Goal: Find contact information: Find contact information

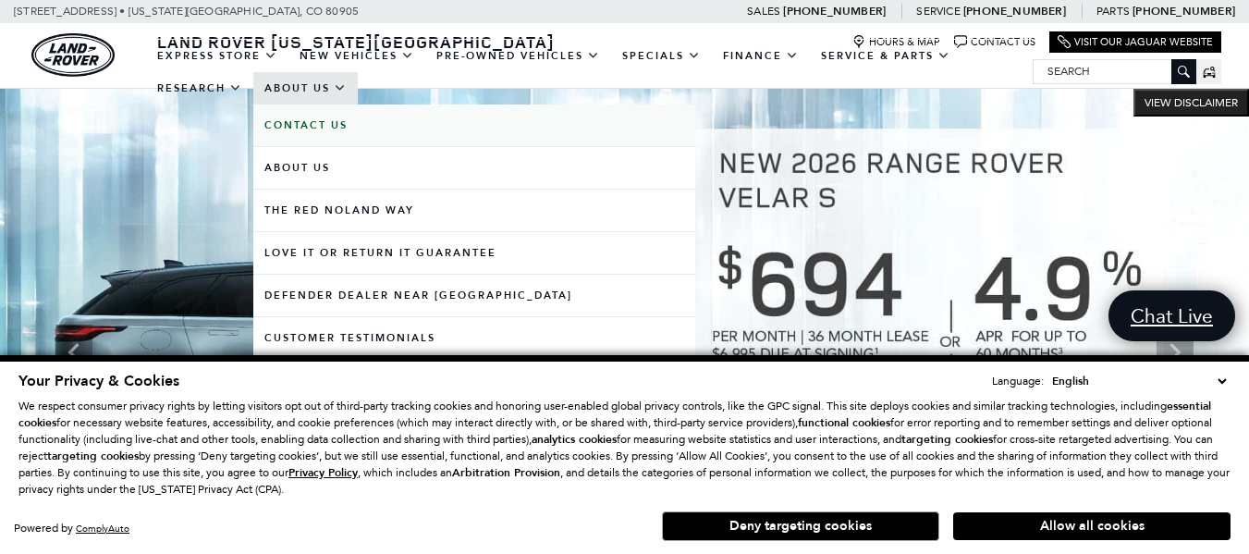
click at [313, 132] on link "Contact Us" at bounding box center [474, 125] width 442 height 42
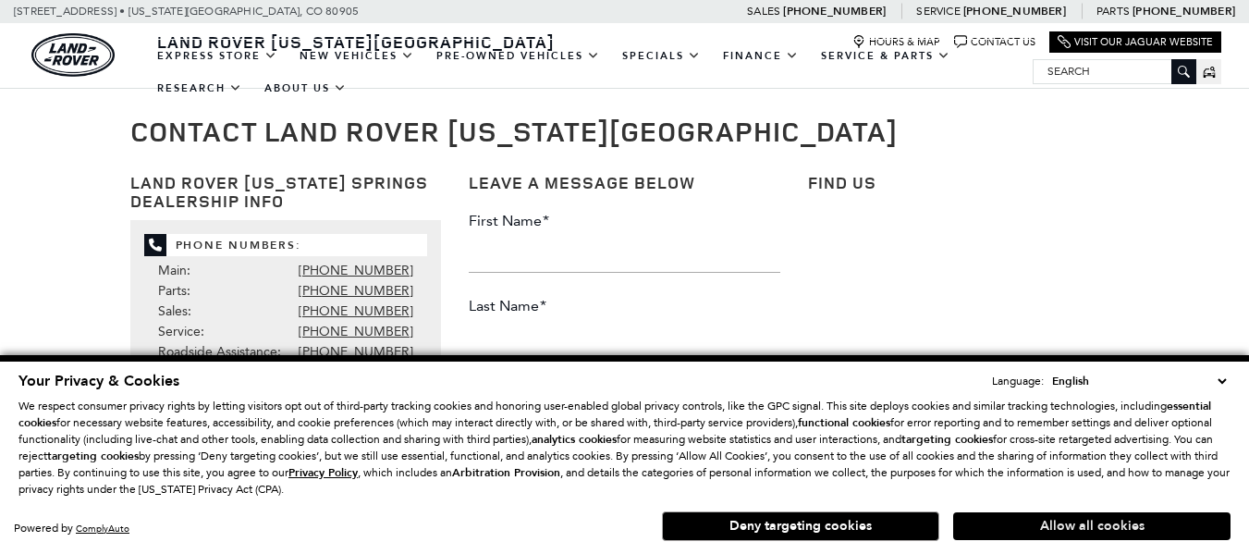
click at [1090, 533] on button "Allow all cookies" at bounding box center [1091, 526] width 277 height 28
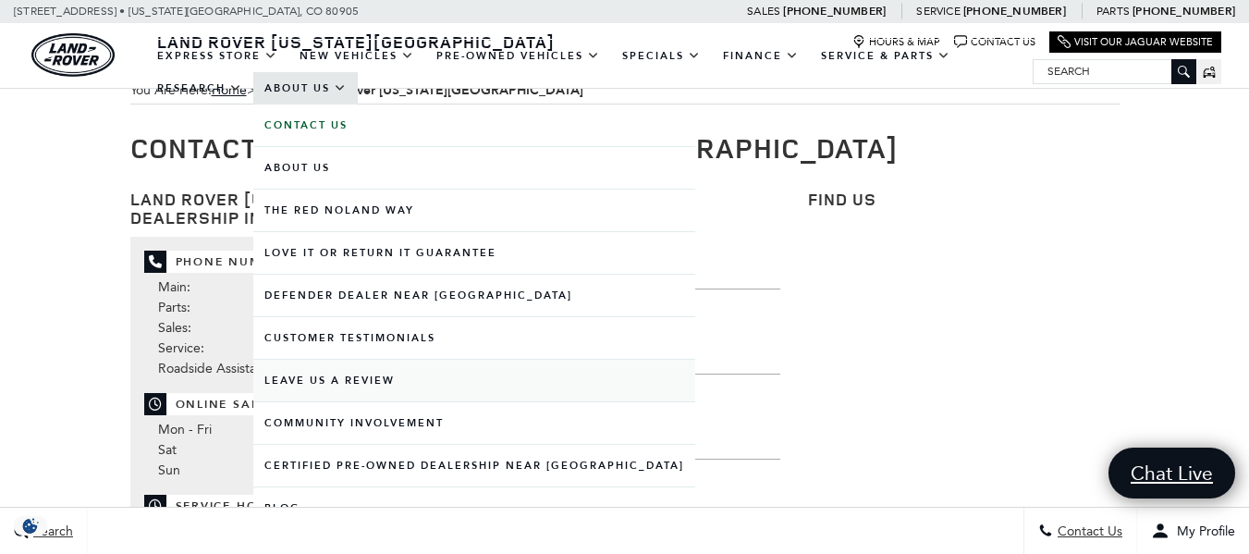
scroll to position [22, 0]
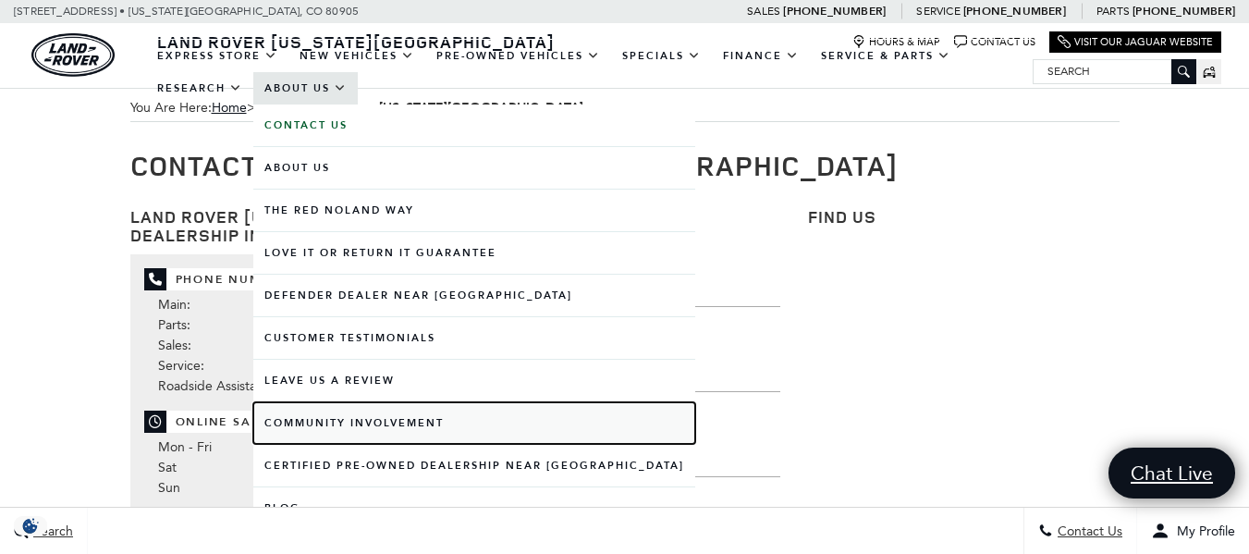
click at [340, 421] on link "Community Involvement" at bounding box center [474, 423] width 442 height 42
